Goal: Task Accomplishment & Management: Use online tool/utility

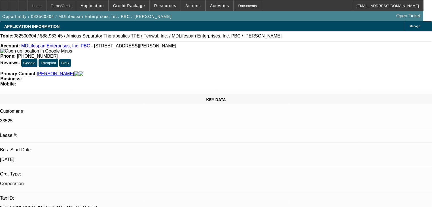
select select "0.2"
select select "2"
select select "0"
select select "6"
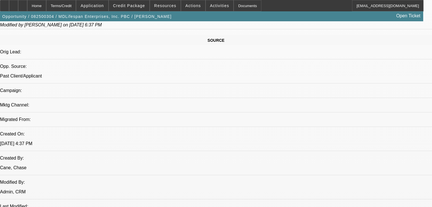
scroll to position [340, 0]
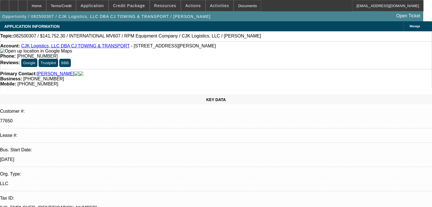
select select "0"
select select "6"
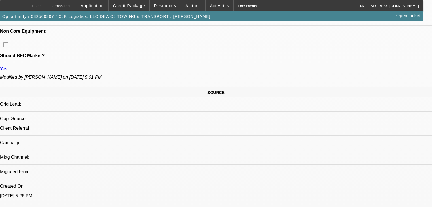
scroll to position [295, 0]
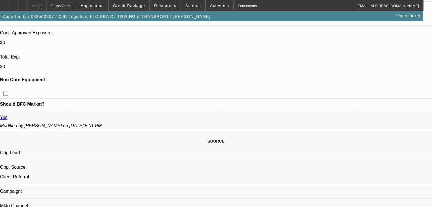
select select "0"
select select "6"
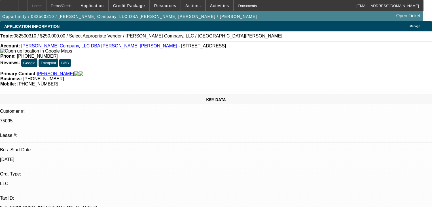
select select "0"
select select "2"
select select "0.1"
select select "4"
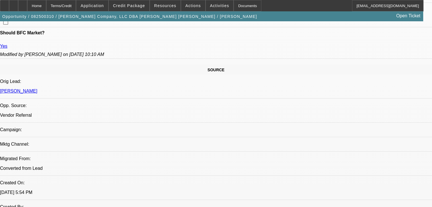
scroll to position [317, 0]
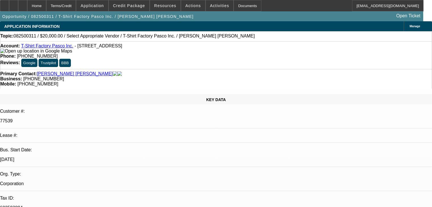
select select "0"
select select "2"
select select "0.1"
select select "1"
select select "2"
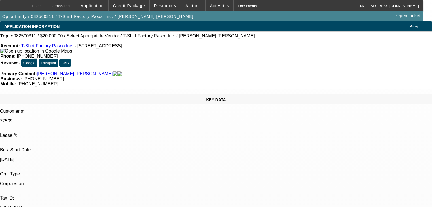
select select "4"
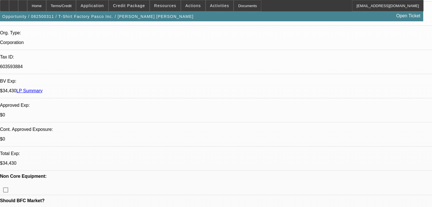
scroll to position [91, 0]
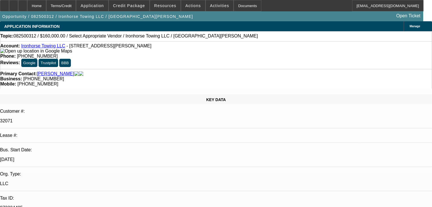
select select "0"
select select "2"
select select "0.1"
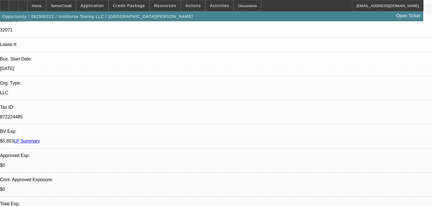
select select "2"
select select "4"
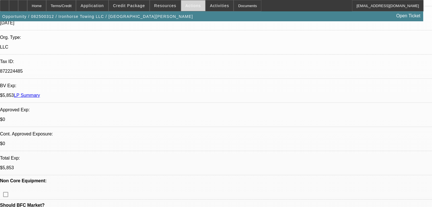
scroll to position [136, 0]
